Goal: Task Accomplishment & Management: Manage account settings

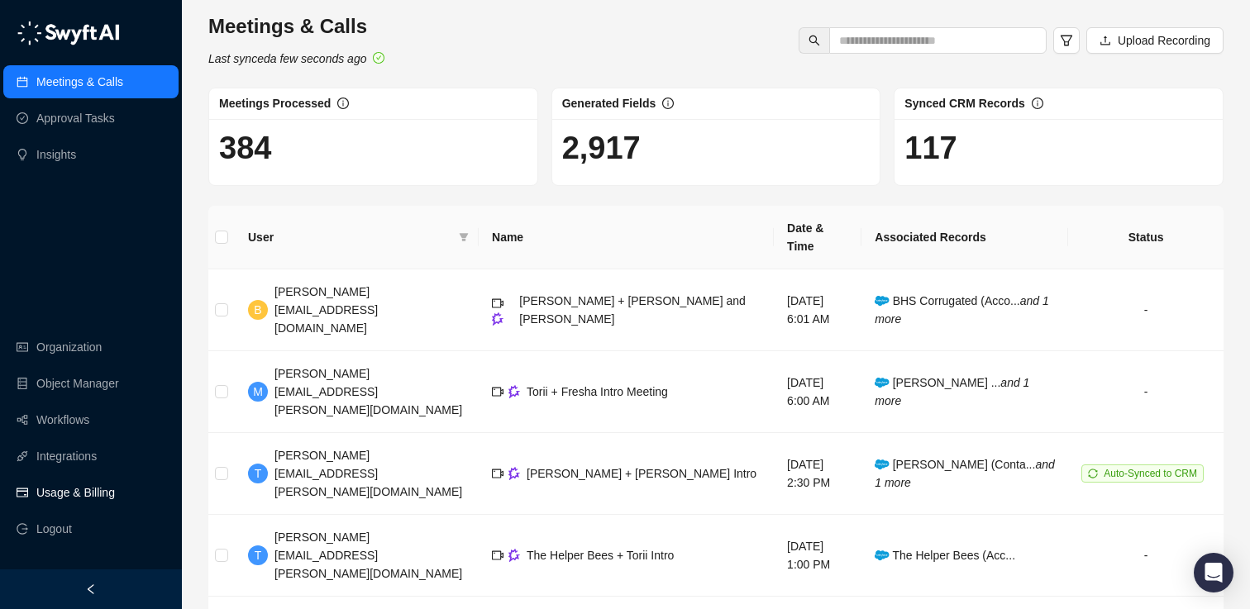
click at [75, 490] on link "Usage & Billing" at bounding box center [75, 492] width 79 height 33
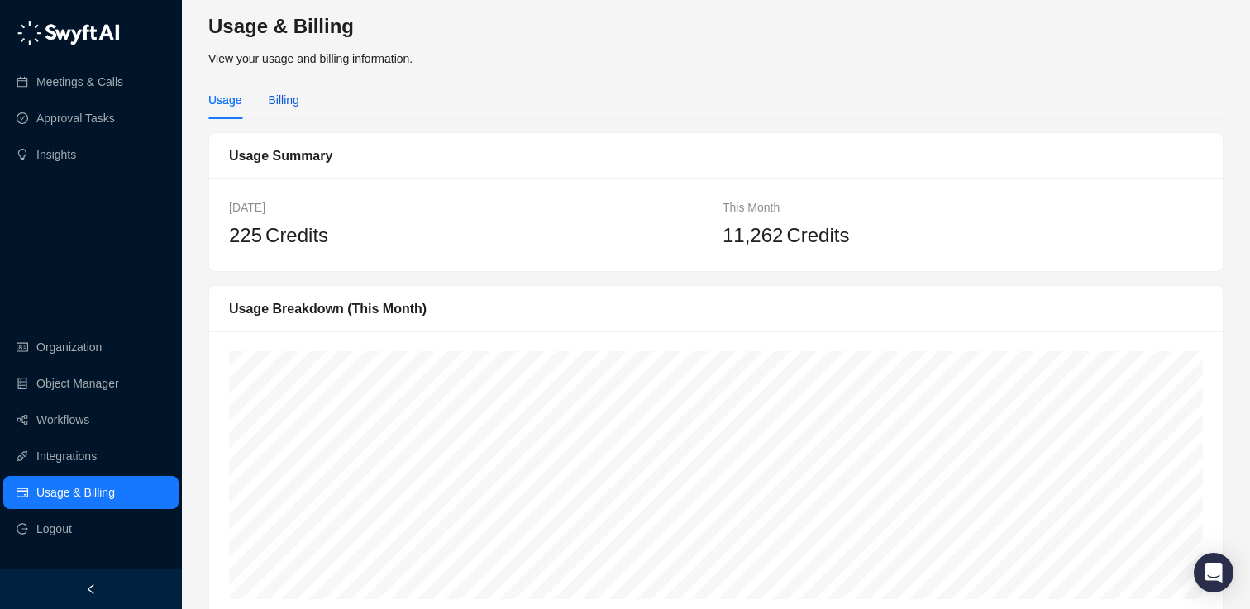
click at [275, 101] on div "Billing" at bounding box center [283, 100] width 31 height 18
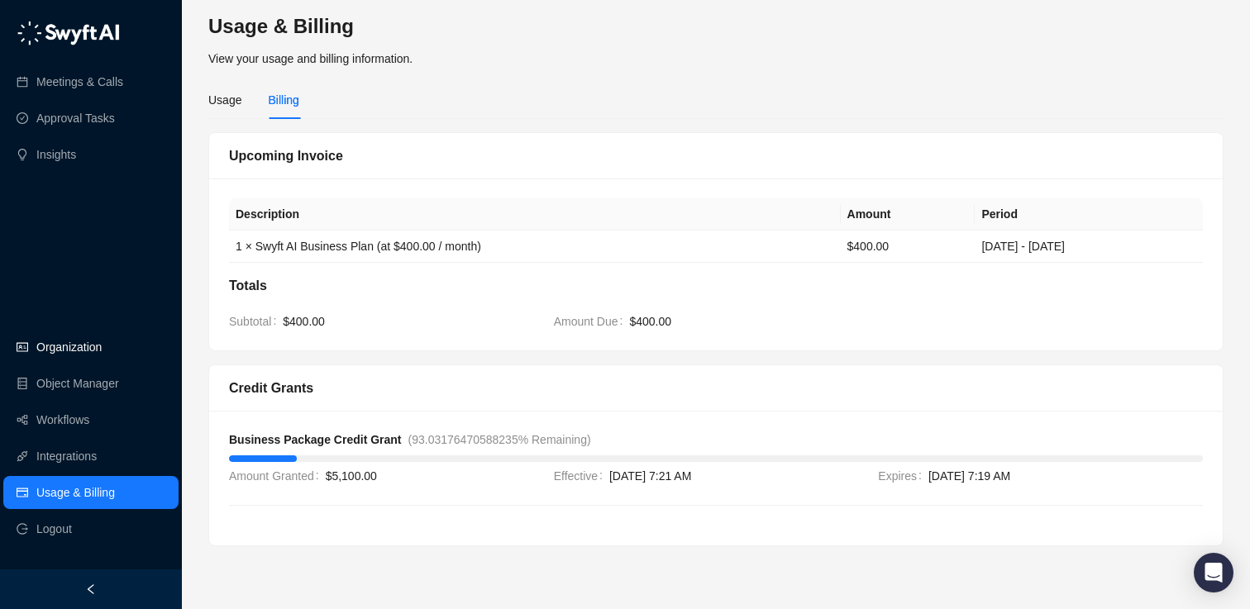
click at [75, 349] on link "Organization" at bounding box center [68, 347] width 65 height 33
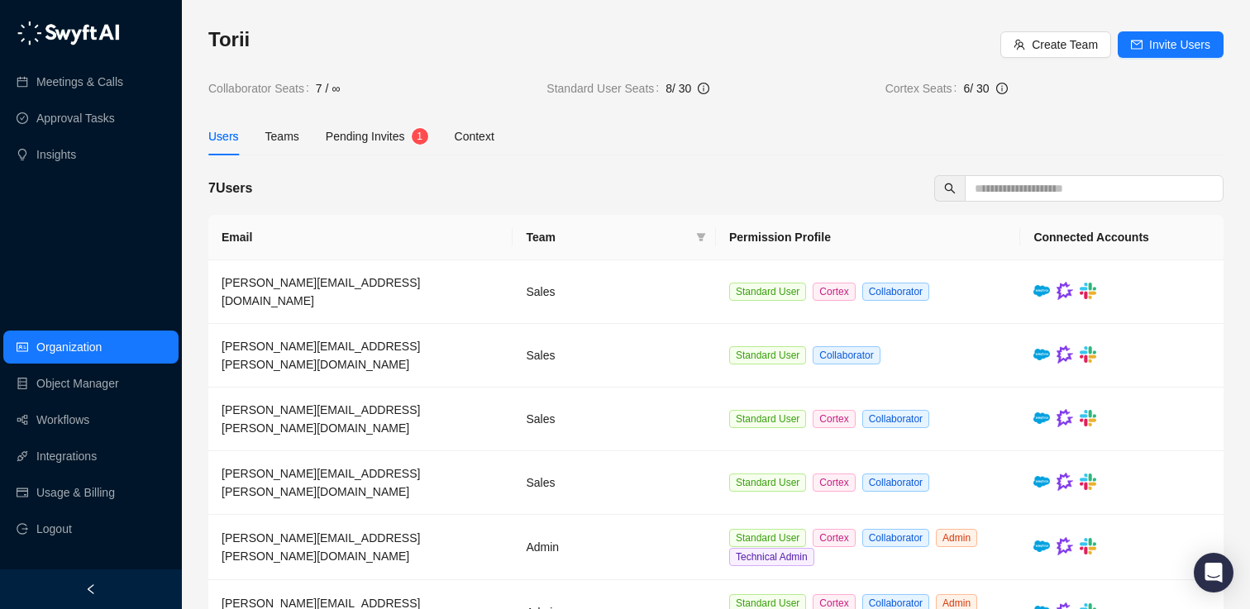
click at [369, 141] on span "Pending Invites" at bounding box center [365, 136] width 79 height 13
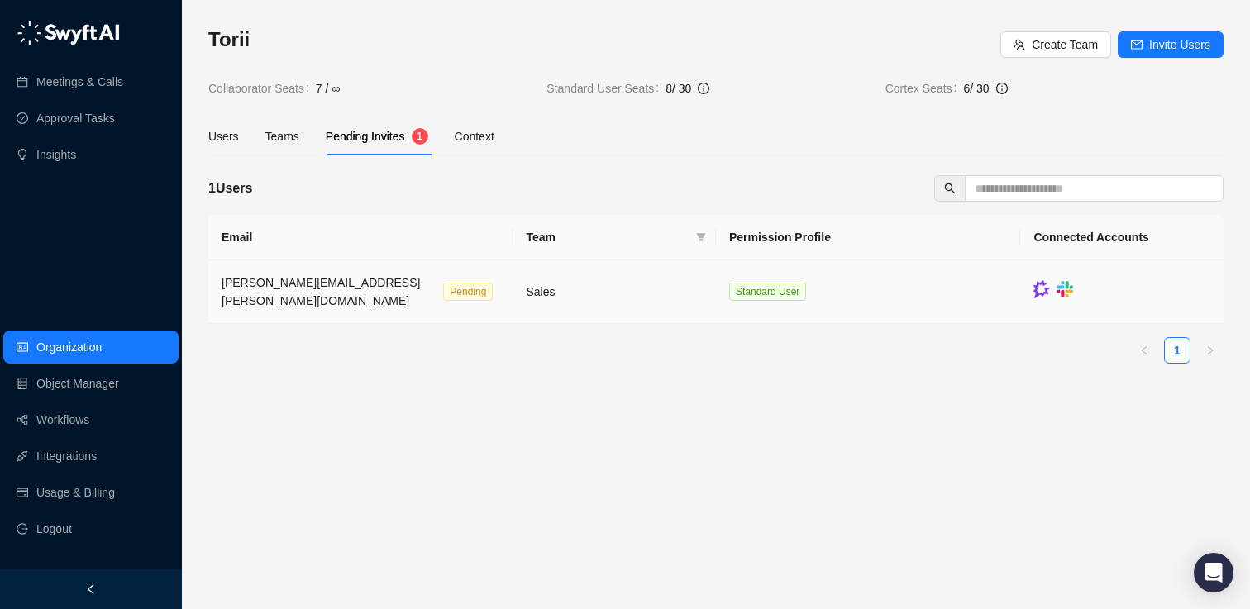
click at [509, 284] on td "[PERSON_NAME][EMAIL_ADDRESS][PERSON_NAME][DOMAIN_NAME] Pending" at bounding box center [360, 293] width 304 height 64
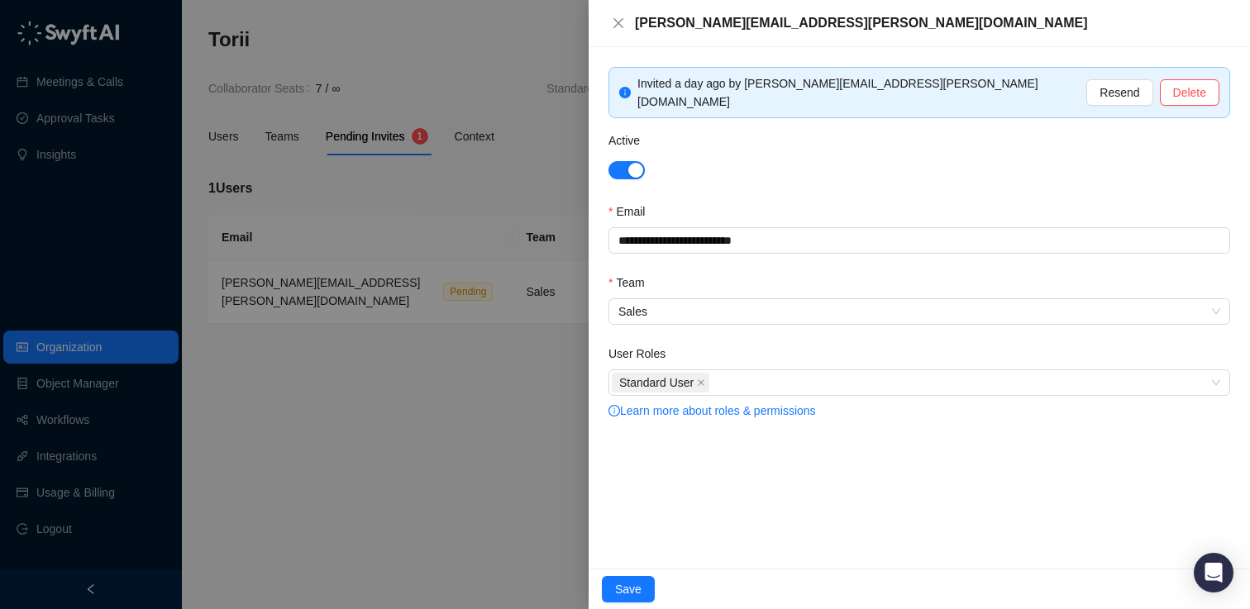
click at [482, 441] on div at bounding box center [625, 304] width 1250 height 609
